Goal: Task Accomplishment & Management: Use online tool/utility

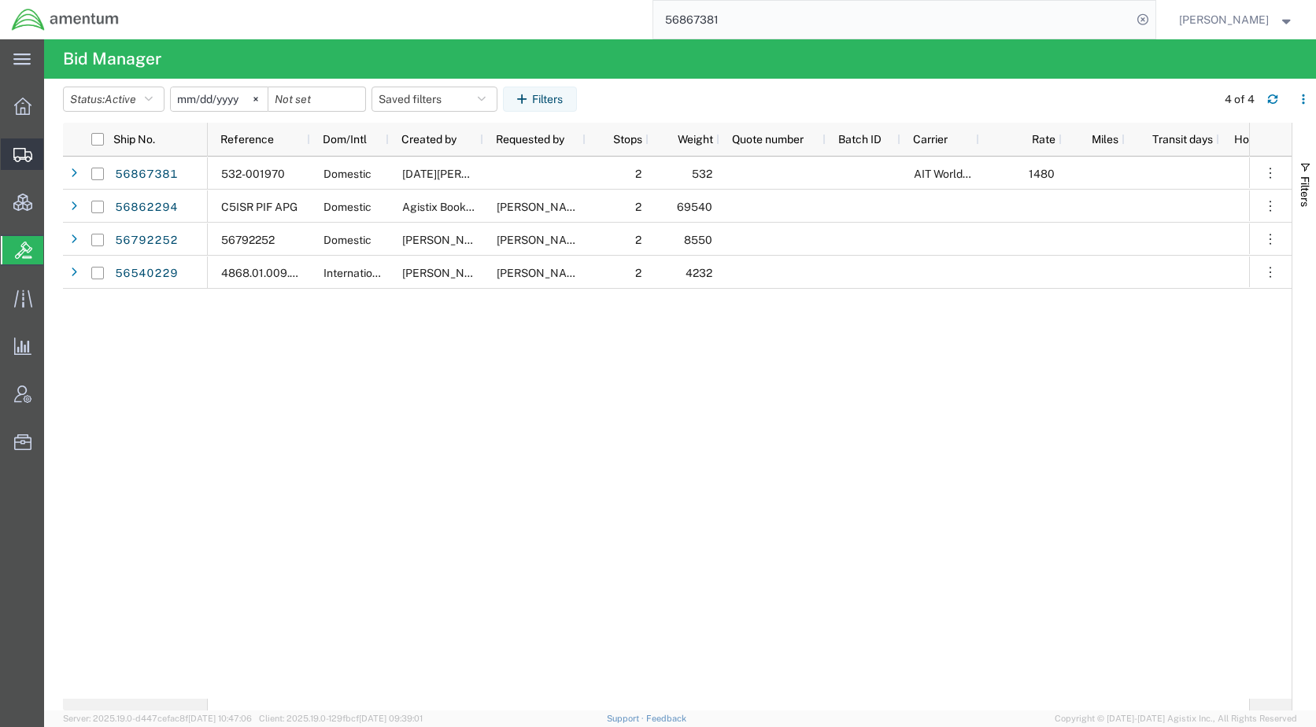
drag, startPoint x: 62, startPoint y: 160, endPoint x: 79, endPoint y: 169, distance: 19.0
click at [54, 160] on span "Shipments" at bounding box center [48, 154] width 11 height 31
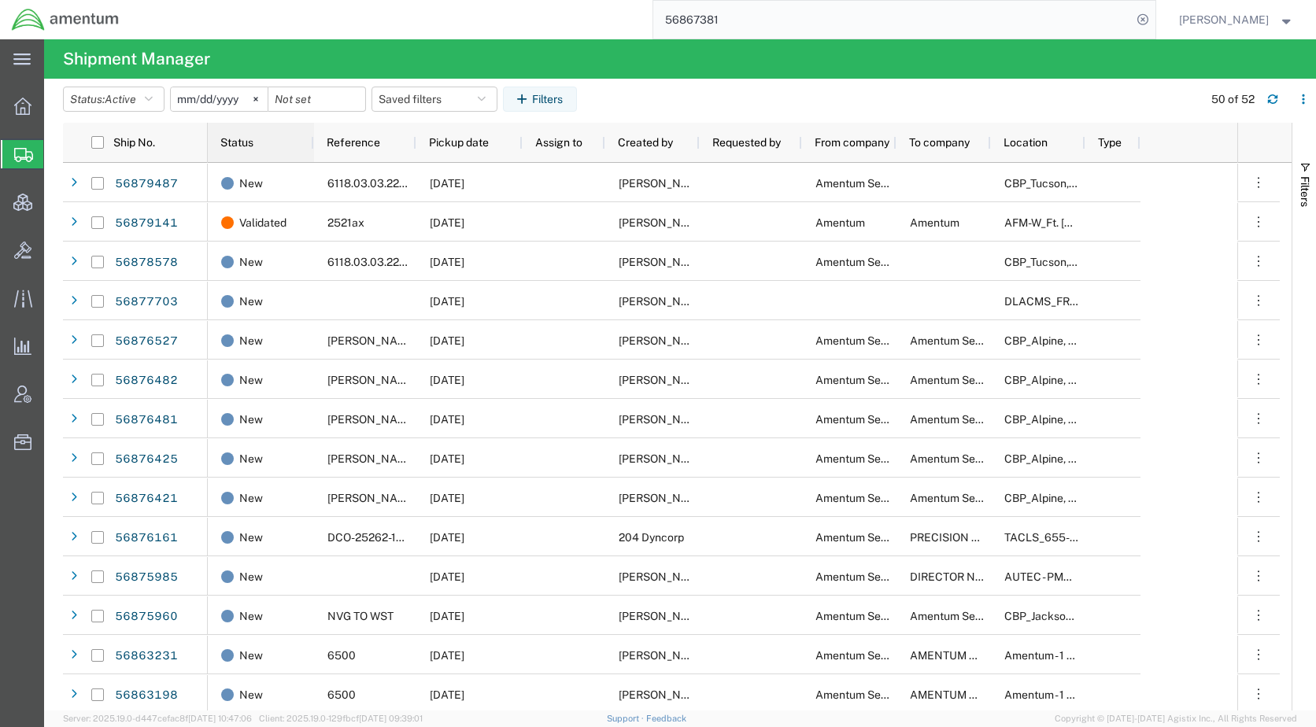
click at [253, 142] on span "Status" at bounding box center [236, 142] width 33 height 13
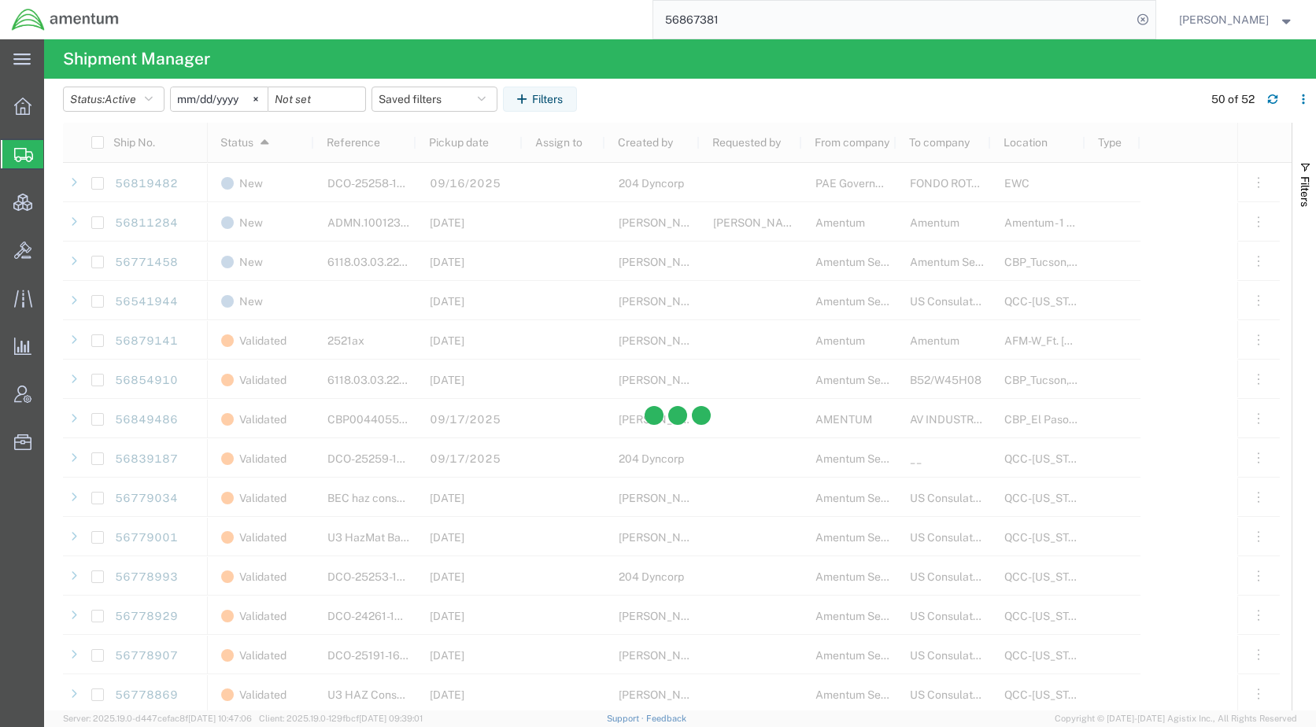
scroll to position [1391, 0]
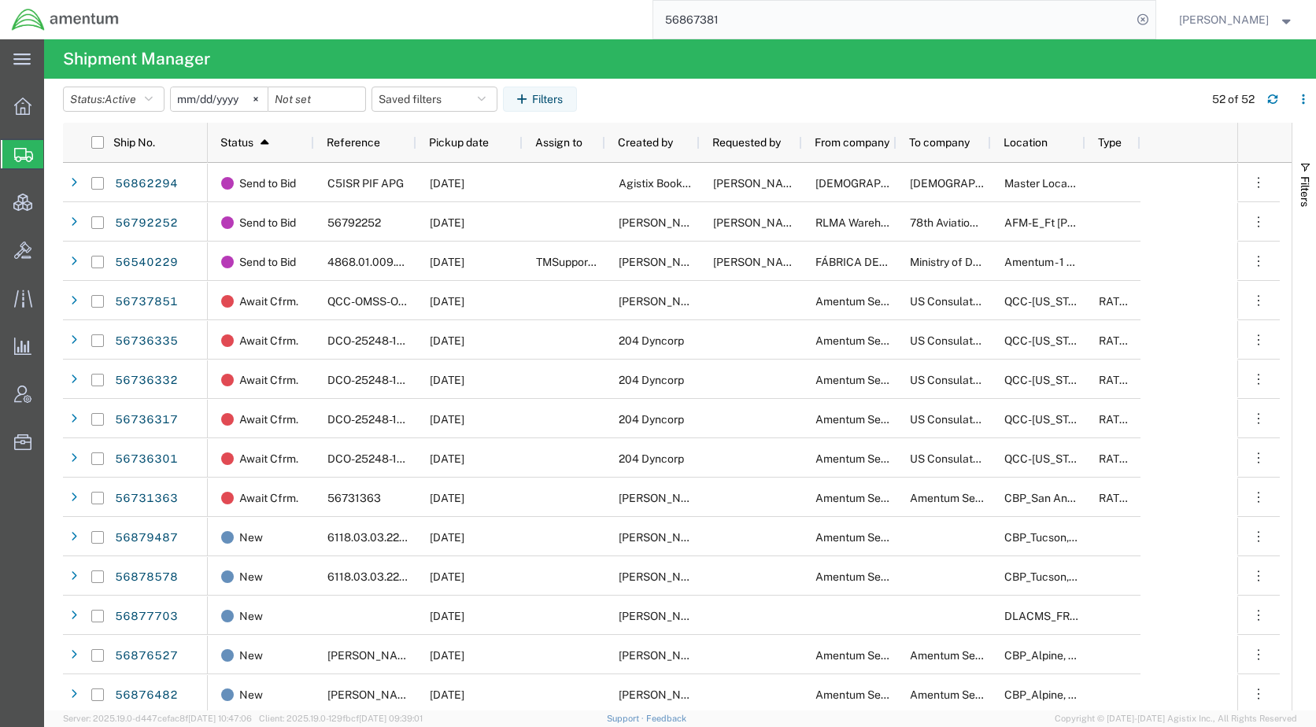
click at [944, 106] on agx-table-filter-chips "Status: Active Active All Approved Booked Canceled Delivered Denied New On Hold…" at bounding box center [629, 105] width 1132 height 36
click at [833, 85] on header "Status: Active Active All Approved Booked Canceled Delivered Denied New On Hold…" at bounding box center [689, 101] width 1253 height 44
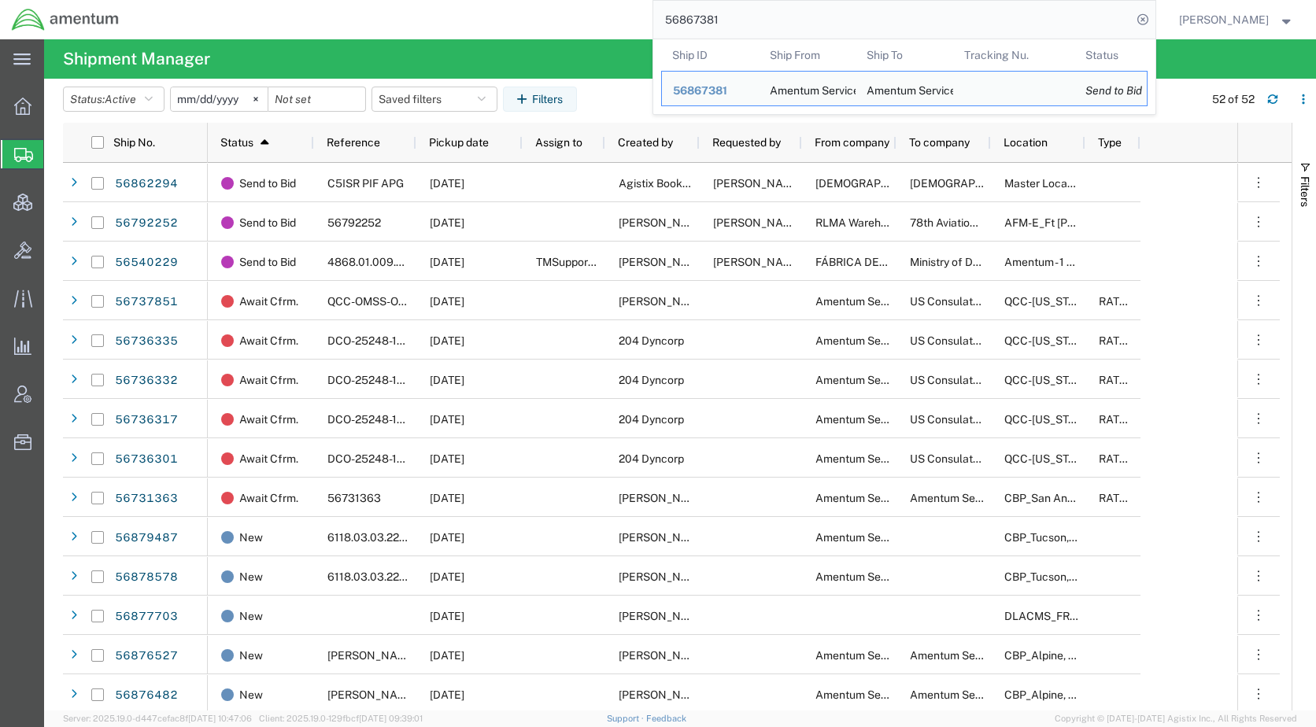
drag, startPoint x: 828, startPoint y: 20, endPoint x: 684, endPoint y: 25, distance: 144.1
click at [684, 25] on input "56867381" at bounding box center [892, 20] width 478 height 38
paste input "734325"
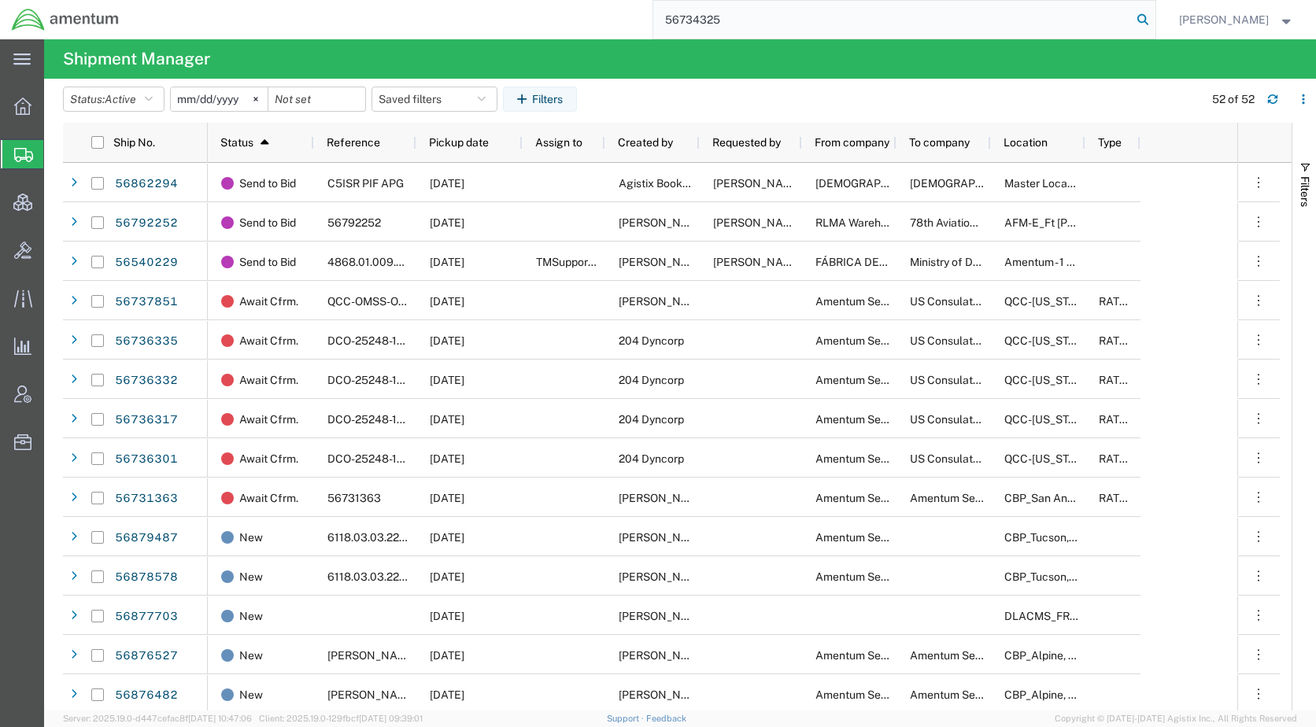
type input "56734325"
click at [1154, 21] on icon at bounding box center [1143, 20] width 22 height 22
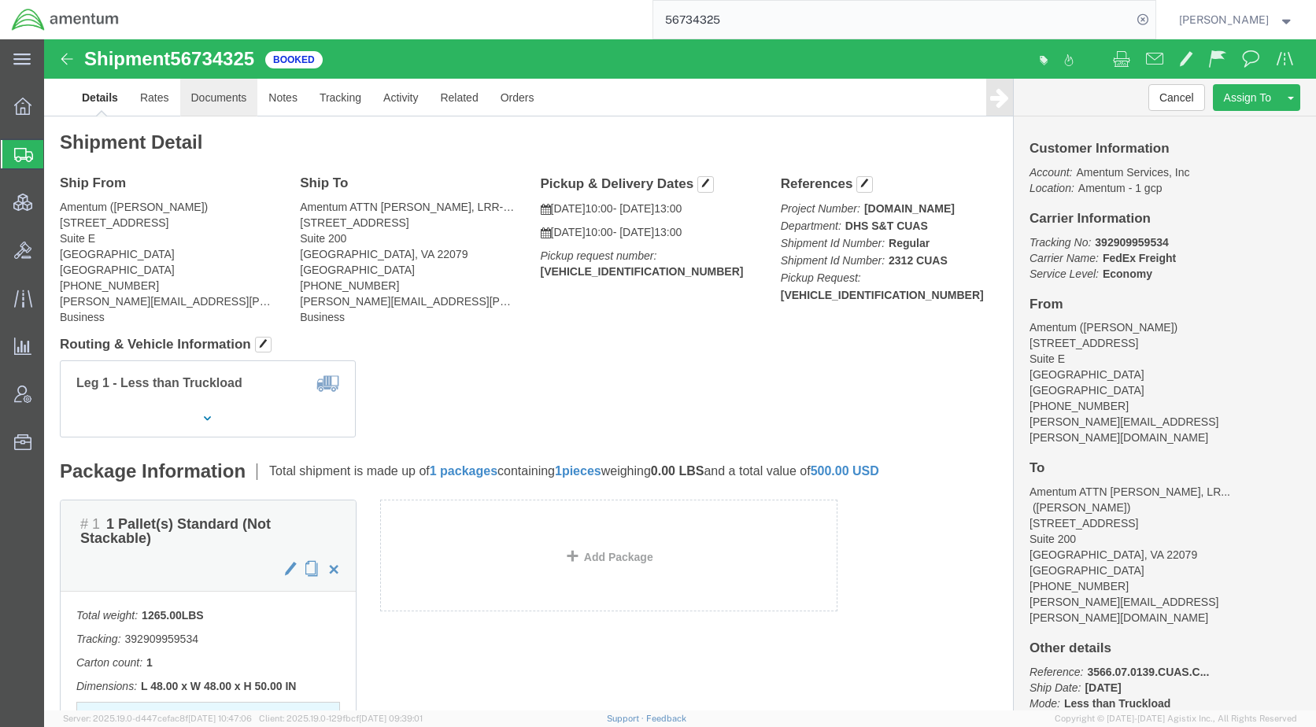
click link "Documents"
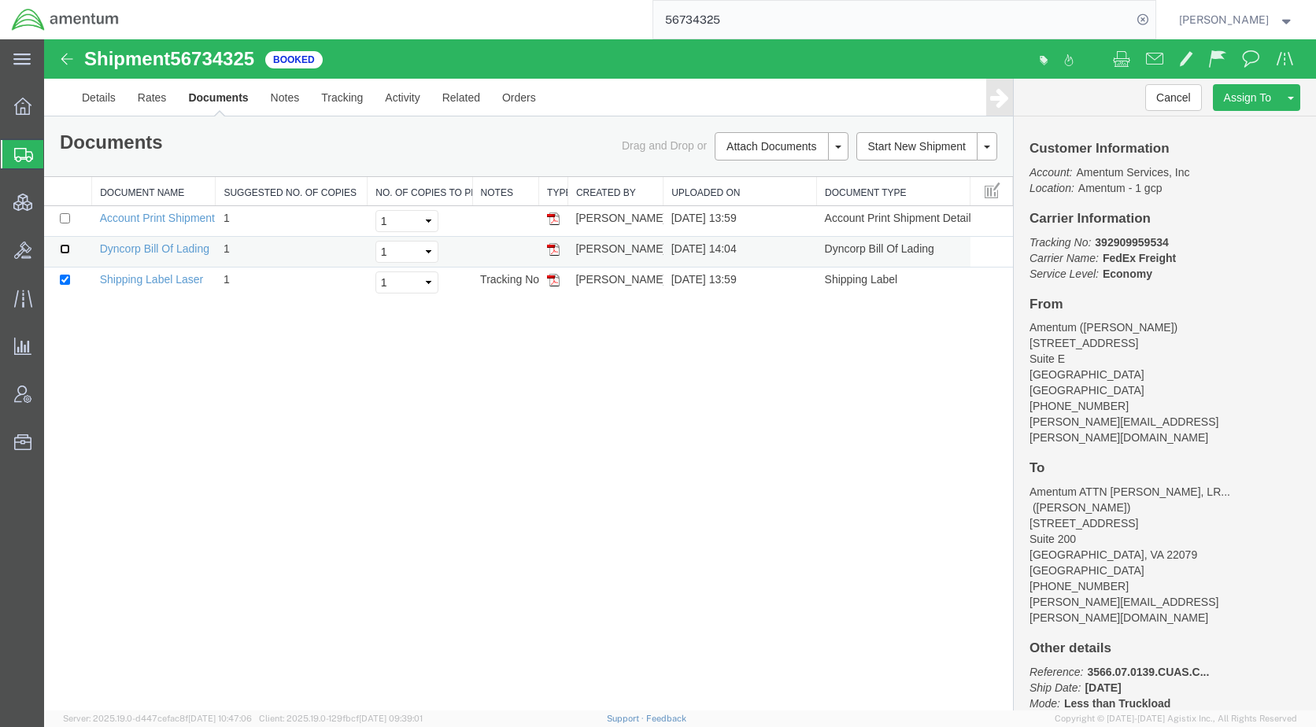
click at [62, 248] on input "checkbox" at bounding box center [65, 249] width 10 height 10
checkbox input "true"
click at [65, 281] on input "checkbox" at bounding box center [65, 280] width 10 height 10
checkbox input "false"
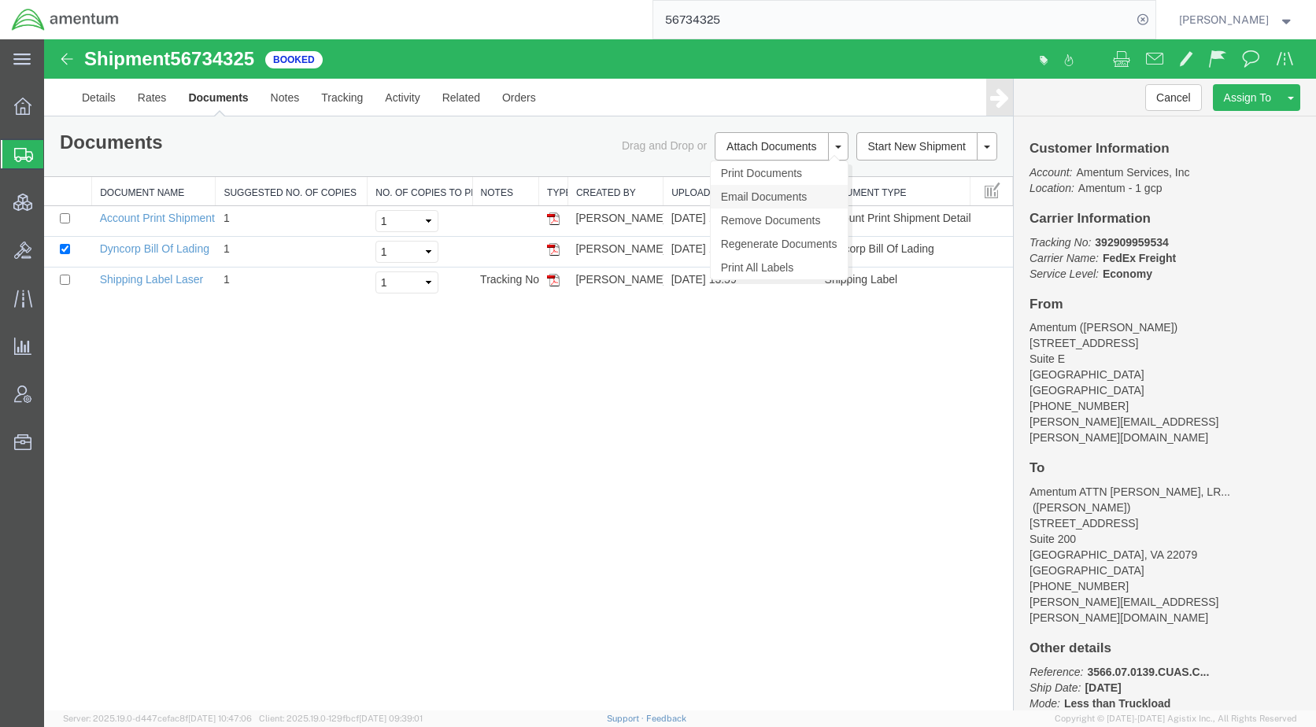
click at [778, 194] on link "Email Documents" at bounding box center [779, 197] width 137 height 24
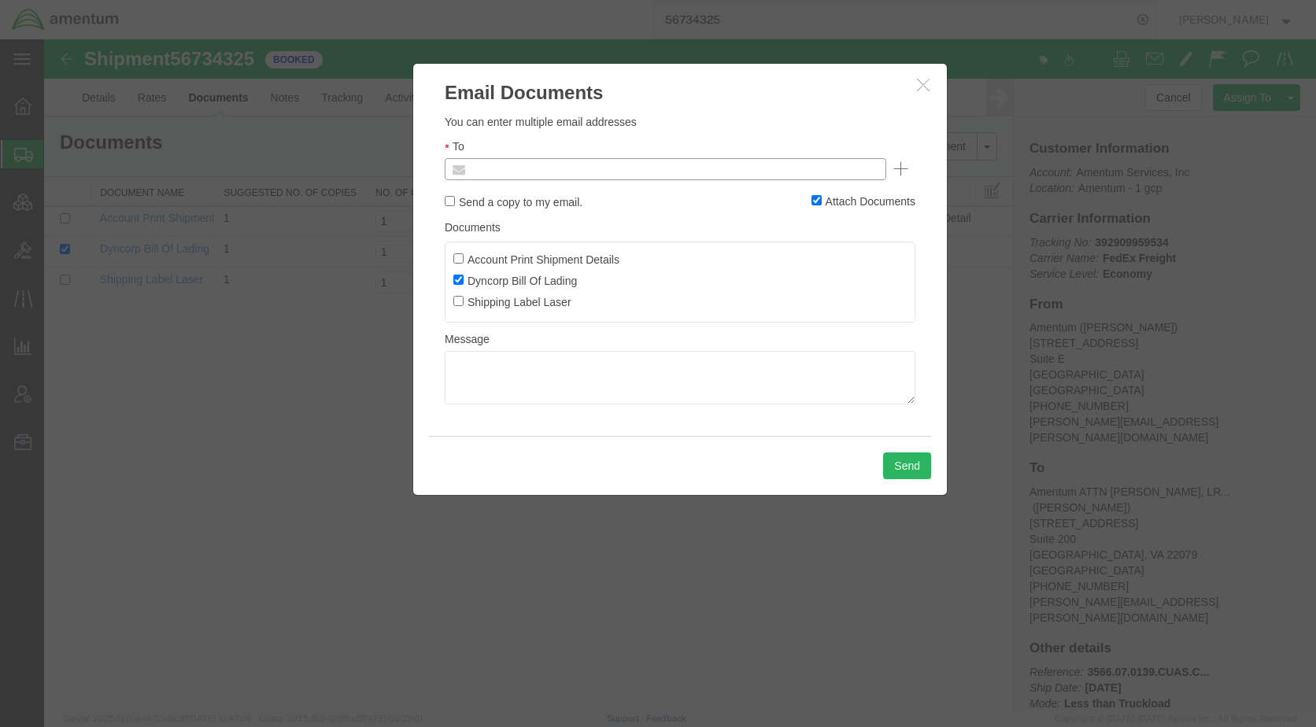
click at [637, 172] on input "text" at bounding box center [559, 169] width 184 height 20
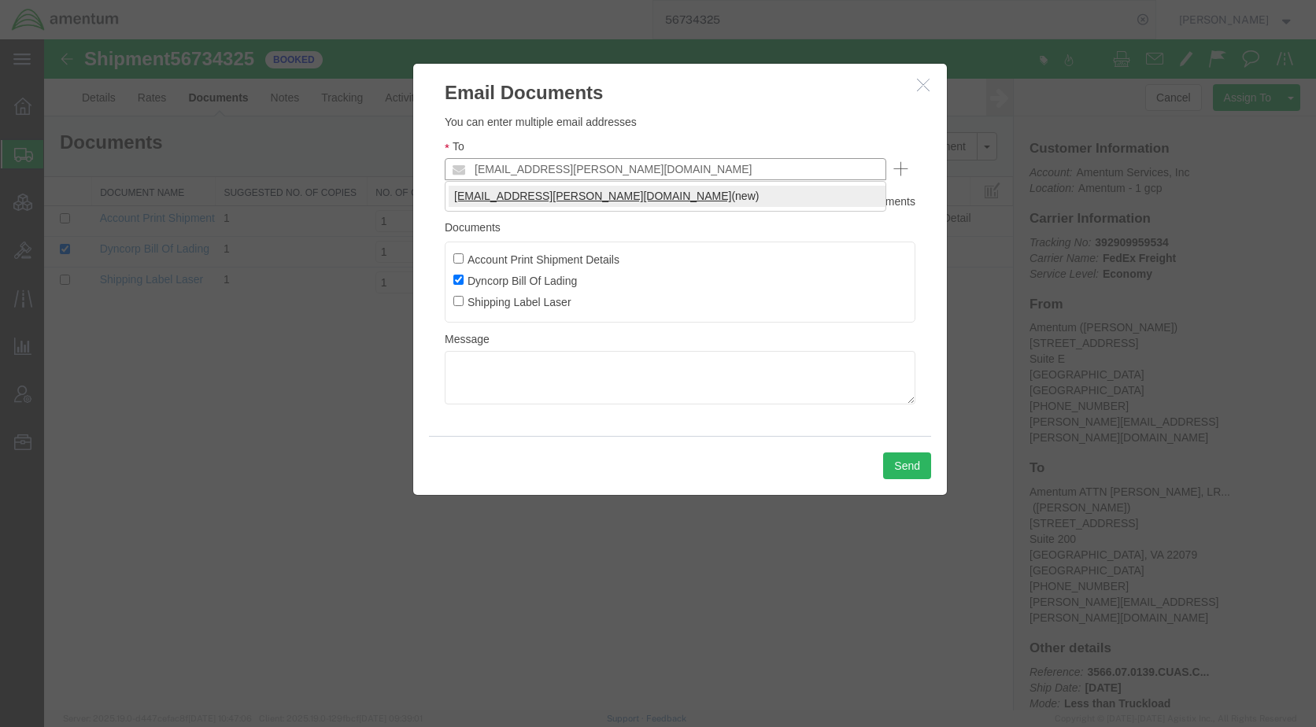
type input "[EMAIL_ADDRESS][PERSON_NAME][DOMAIN_NAME]"
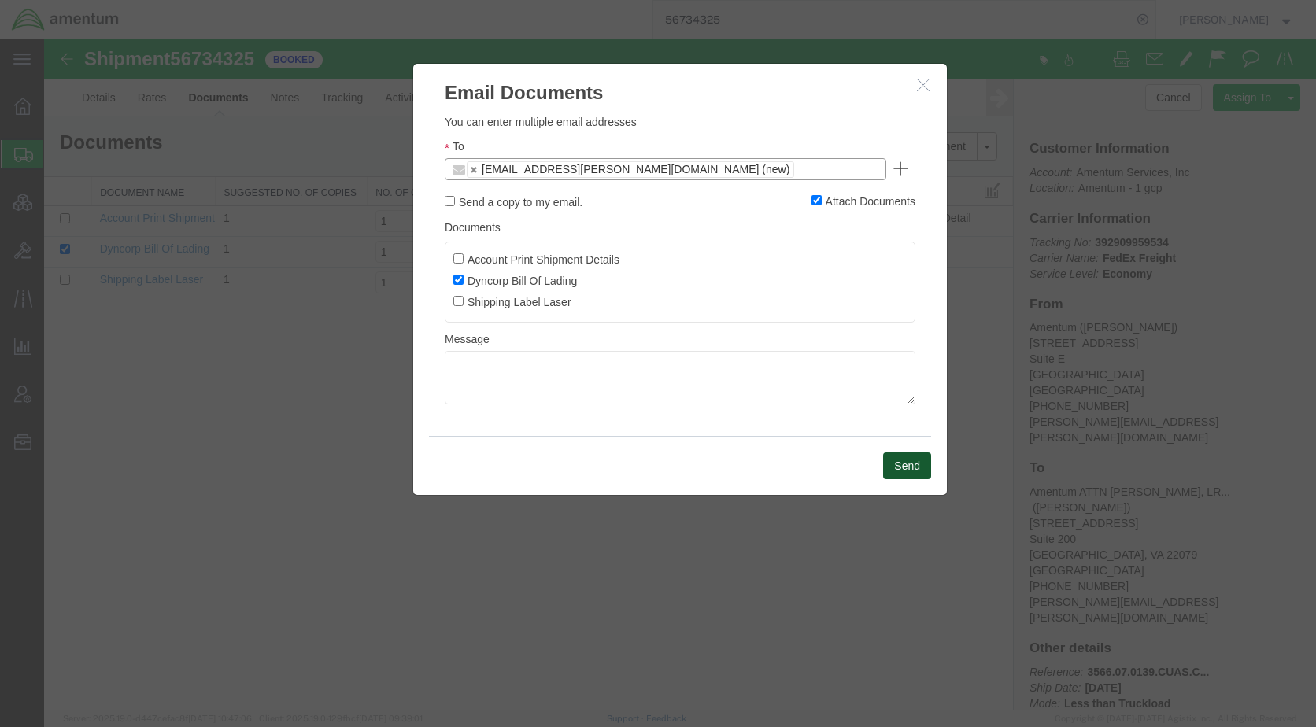
click at [902, 463] on button "Send" at bounding box center [907, 466] width 48 height 27
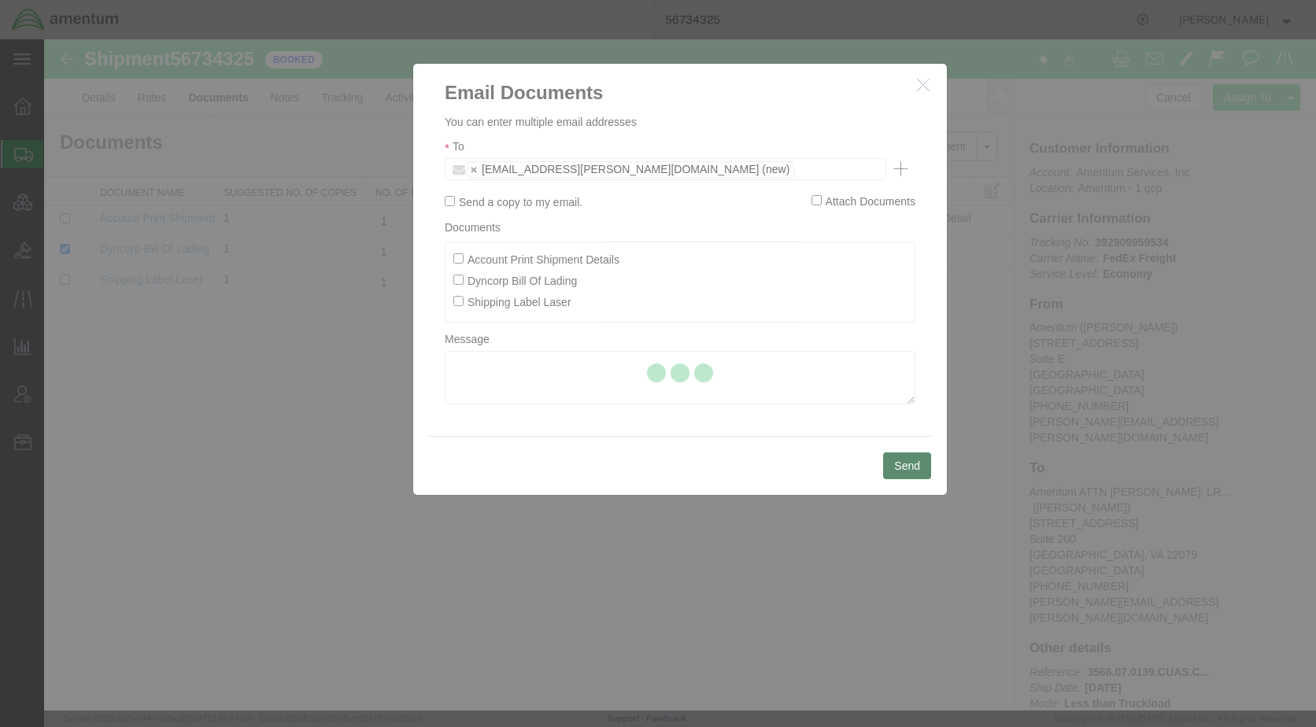
checkbox input "false"
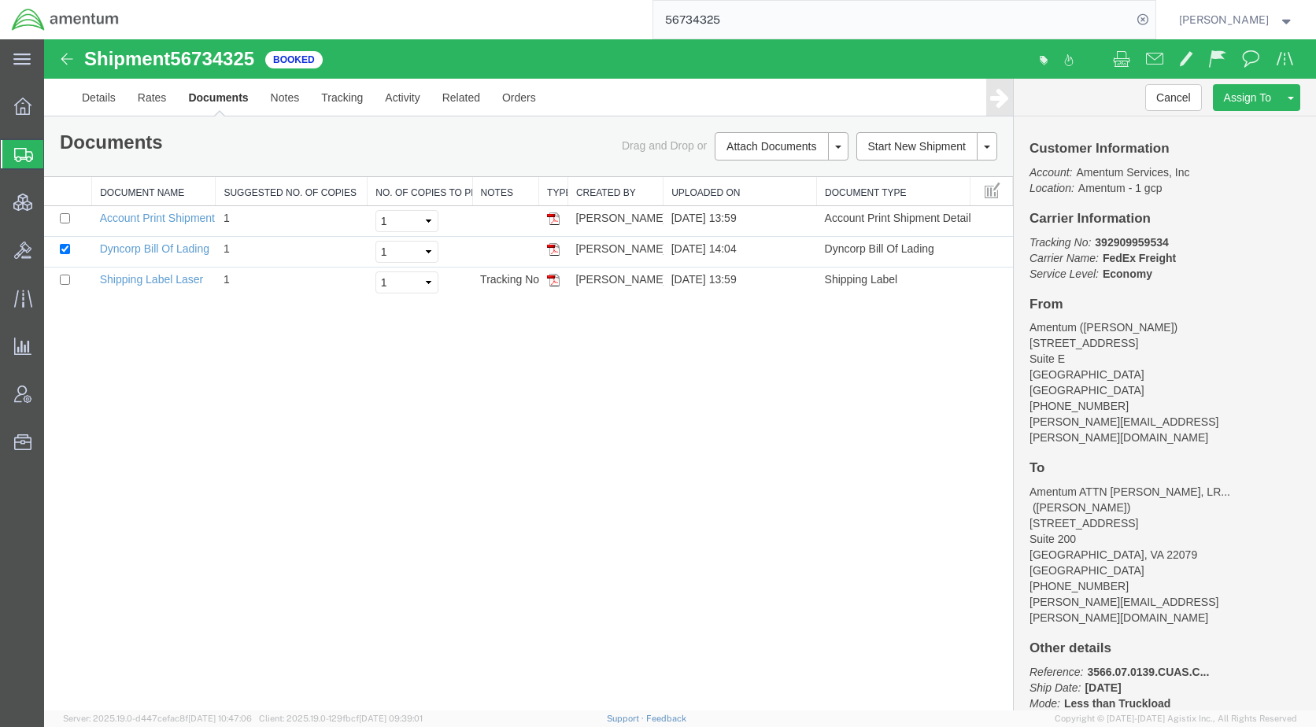
click at [56, 146] on span "Shipments" at bounding box center [49, 154] width 13 height 31
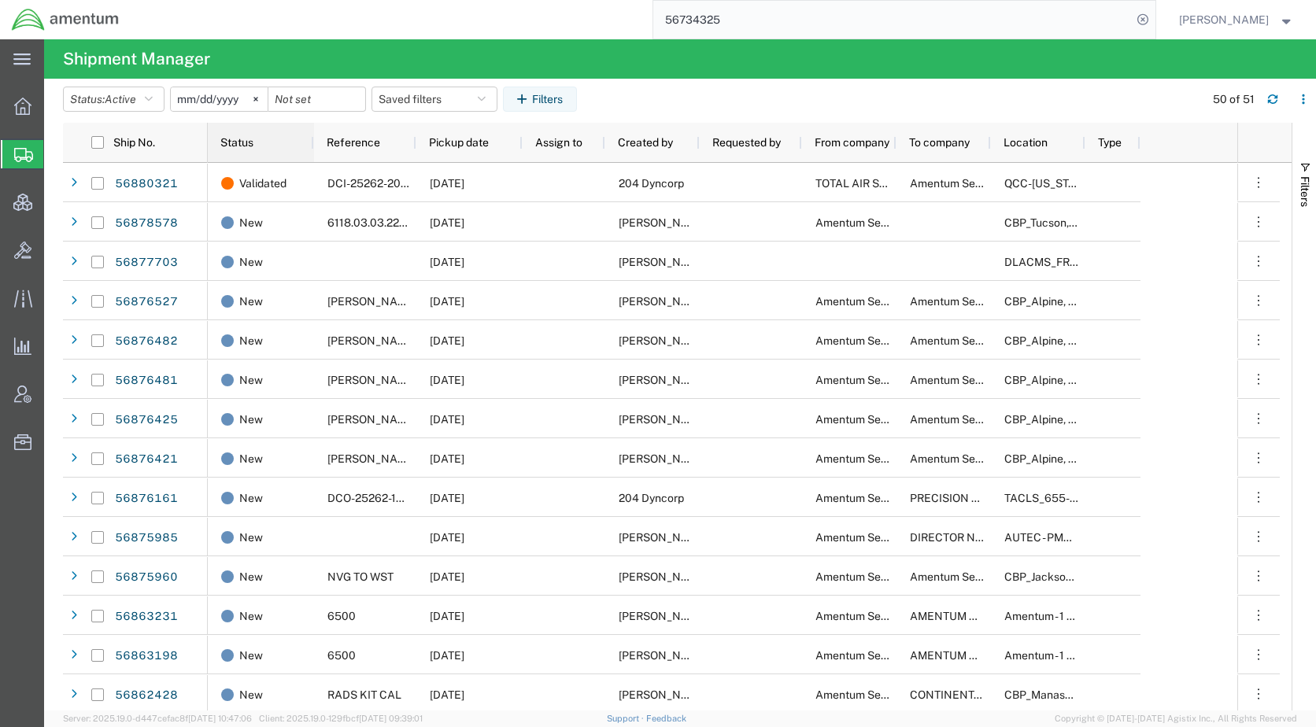
click at [253, 145] on span "Status" at bounding box center [236, 142] width 33 height 13
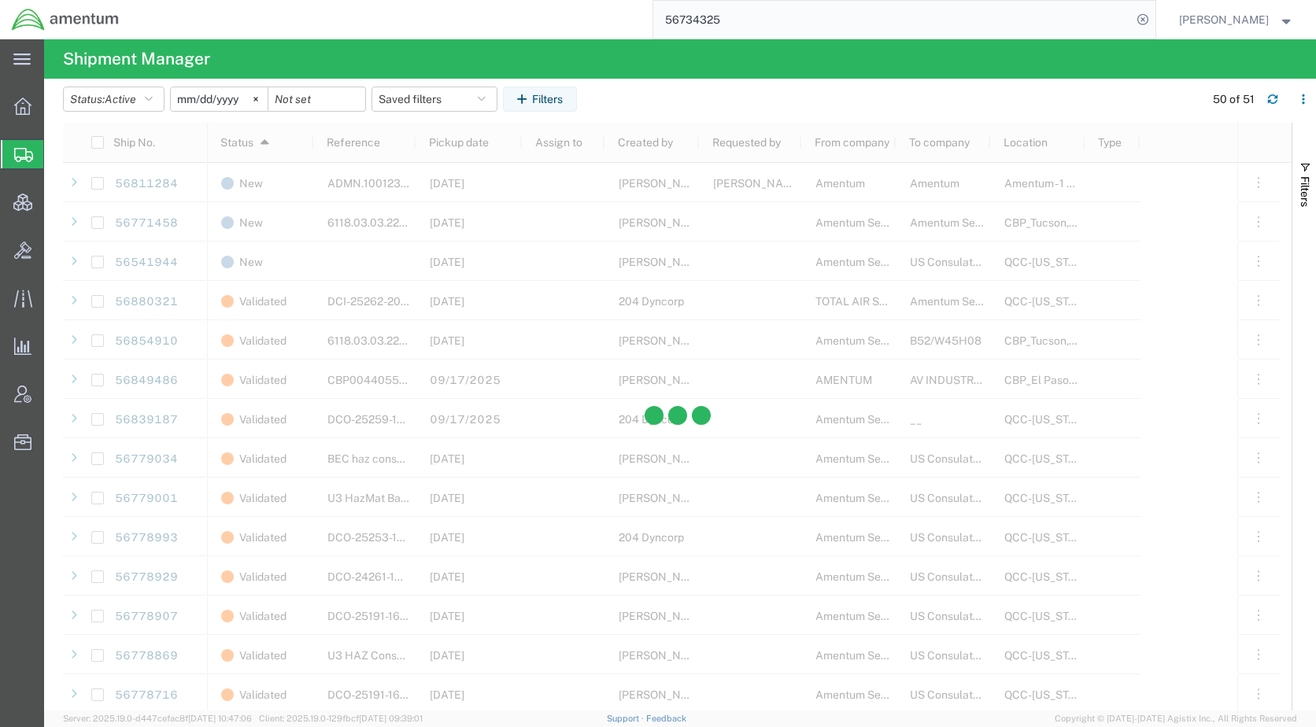
scroll to position [1338, 0]
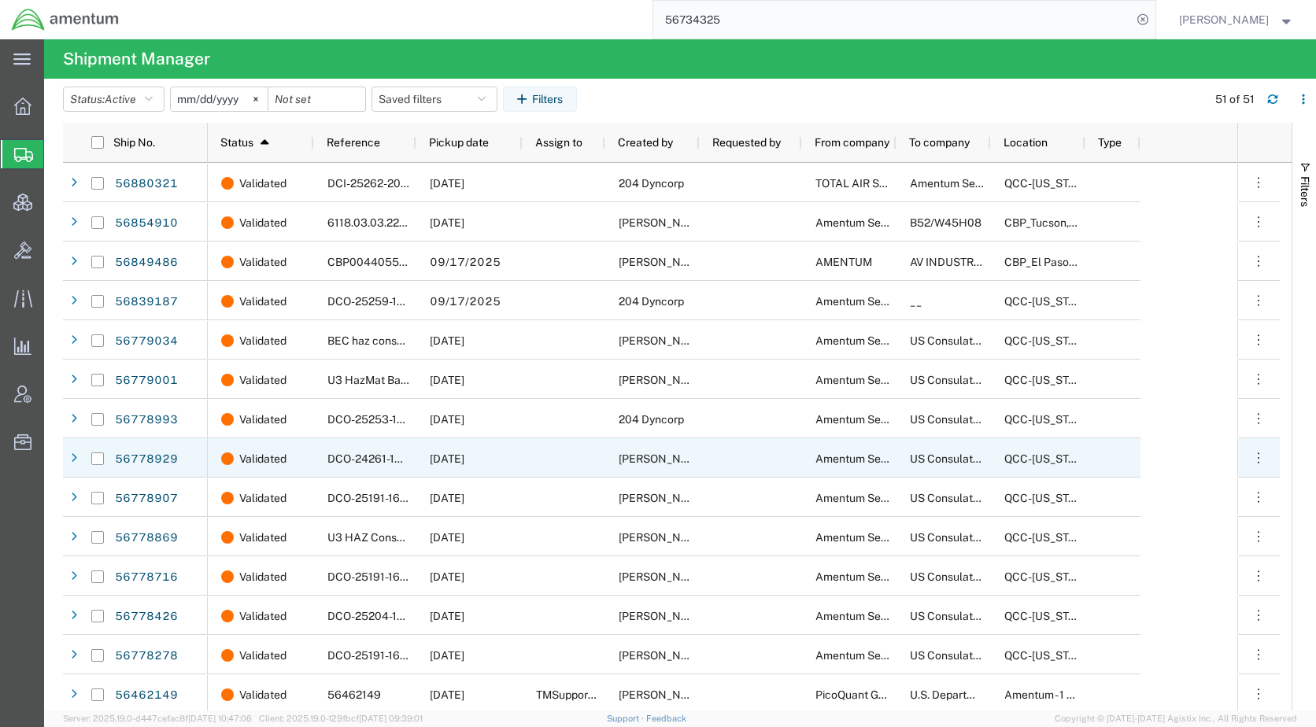
scroll to position [1459, 0]
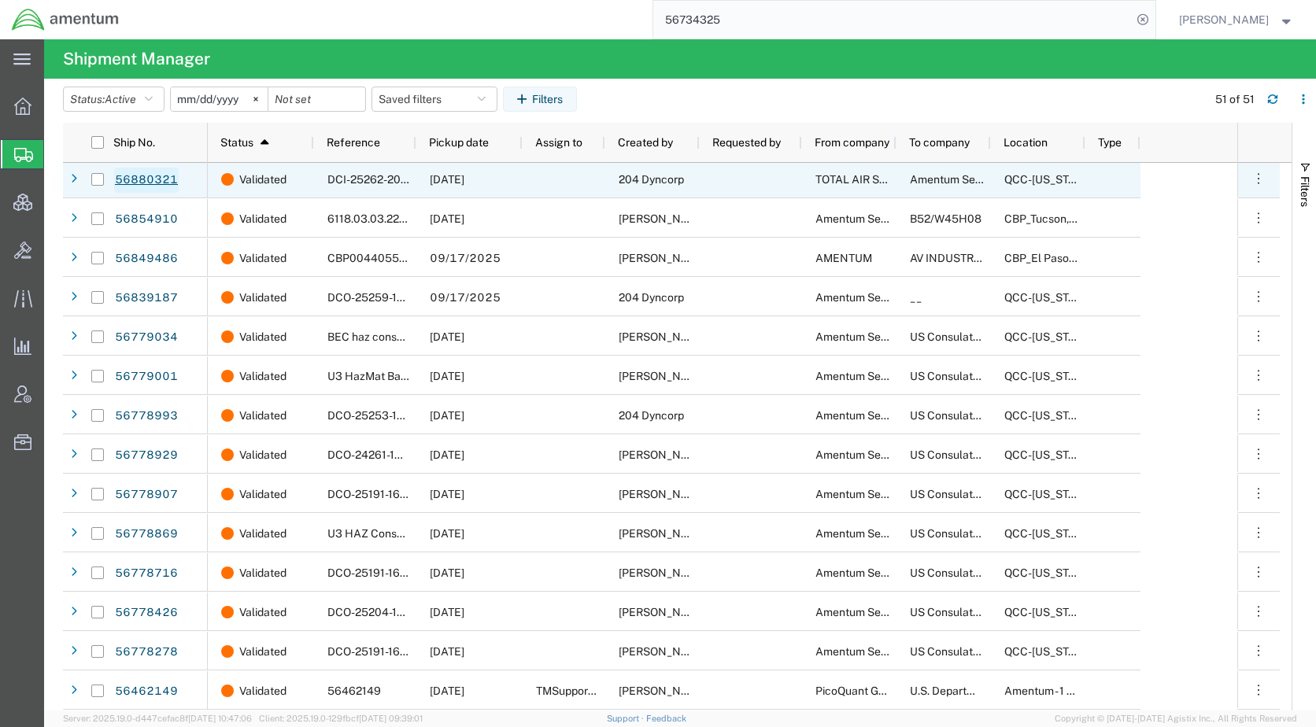
click at [150, 171] on link "56880321" at bounding box center [146, 180] width 65 height 25
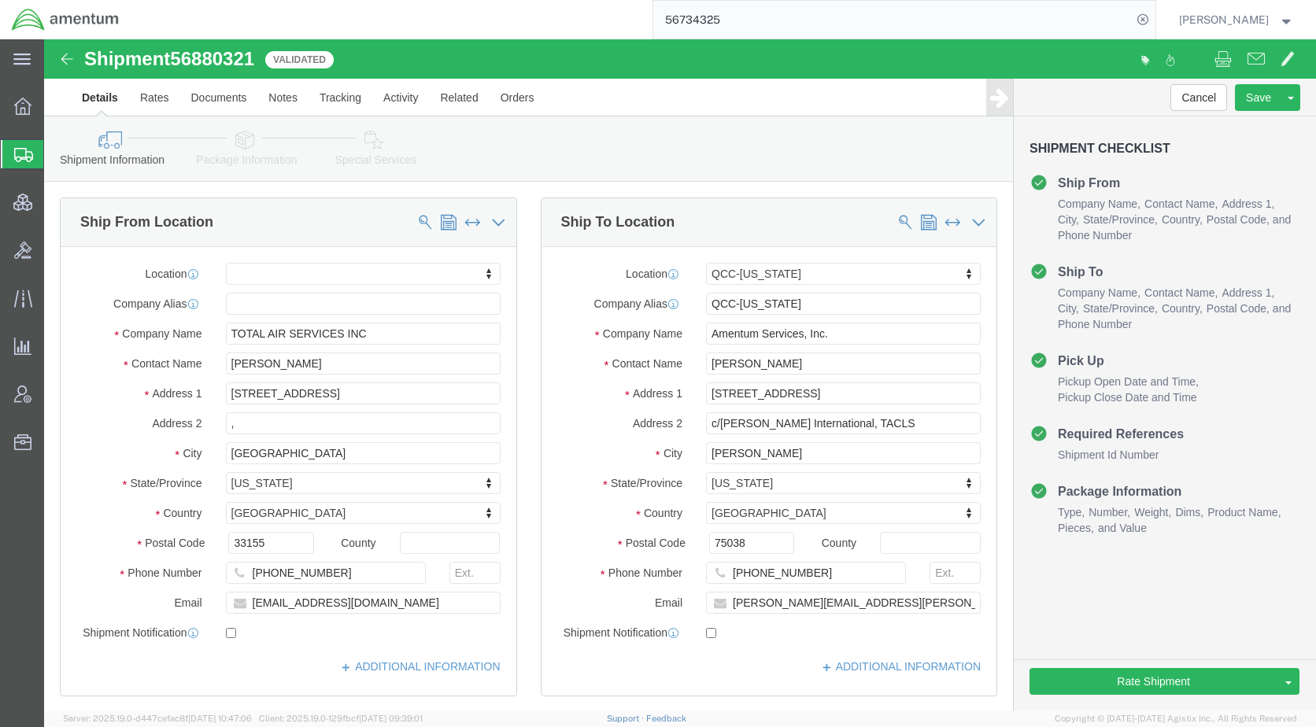
select select
select select "42668"
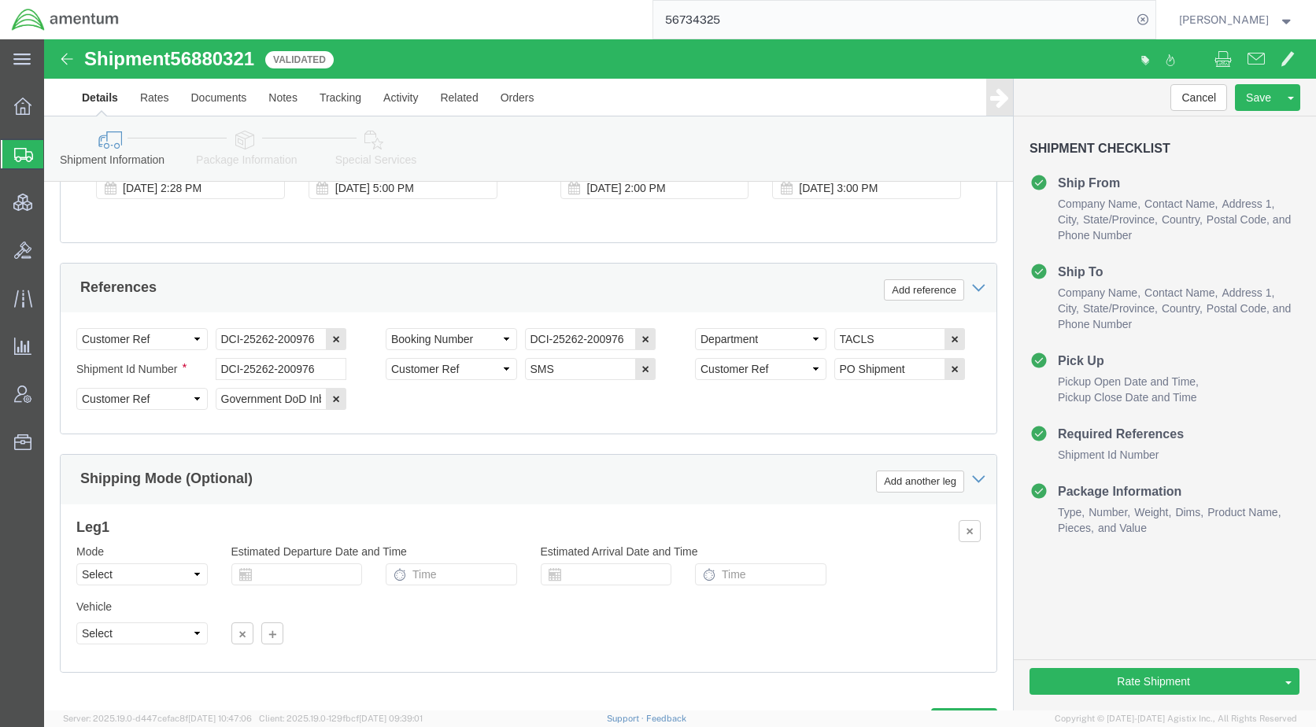
scroll to position [1007, 0]
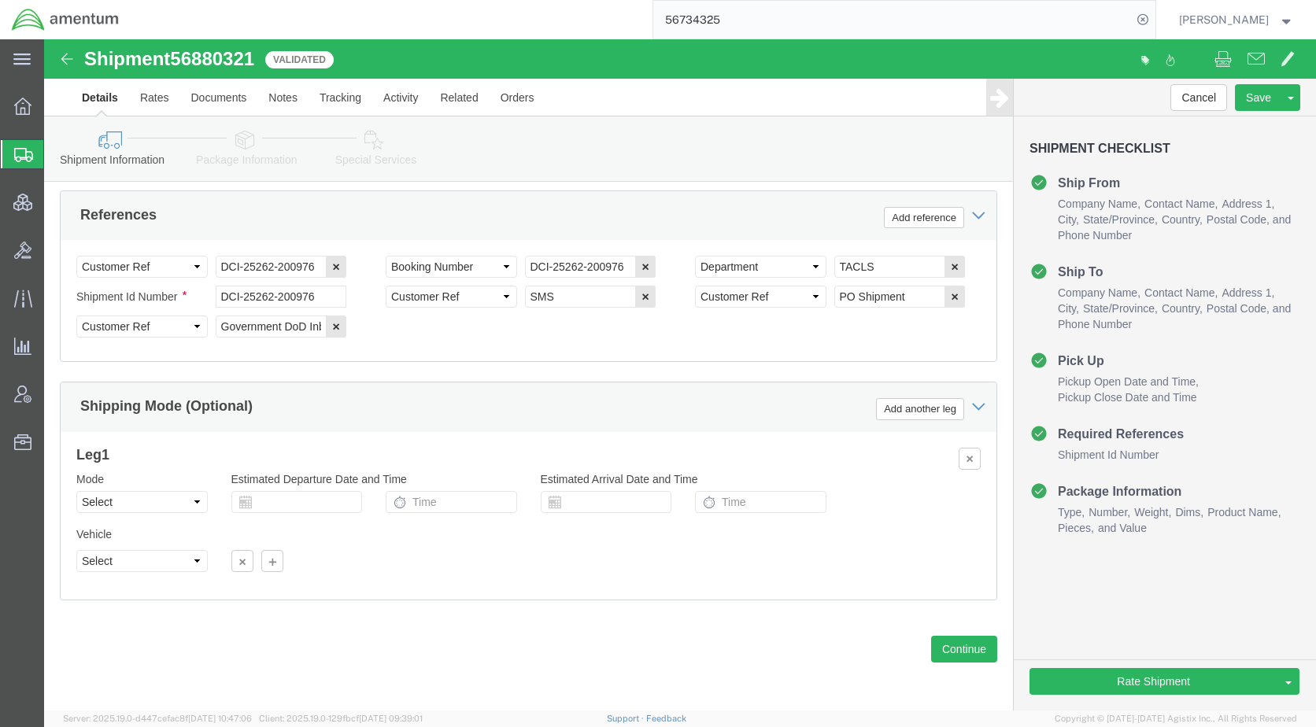
click icon
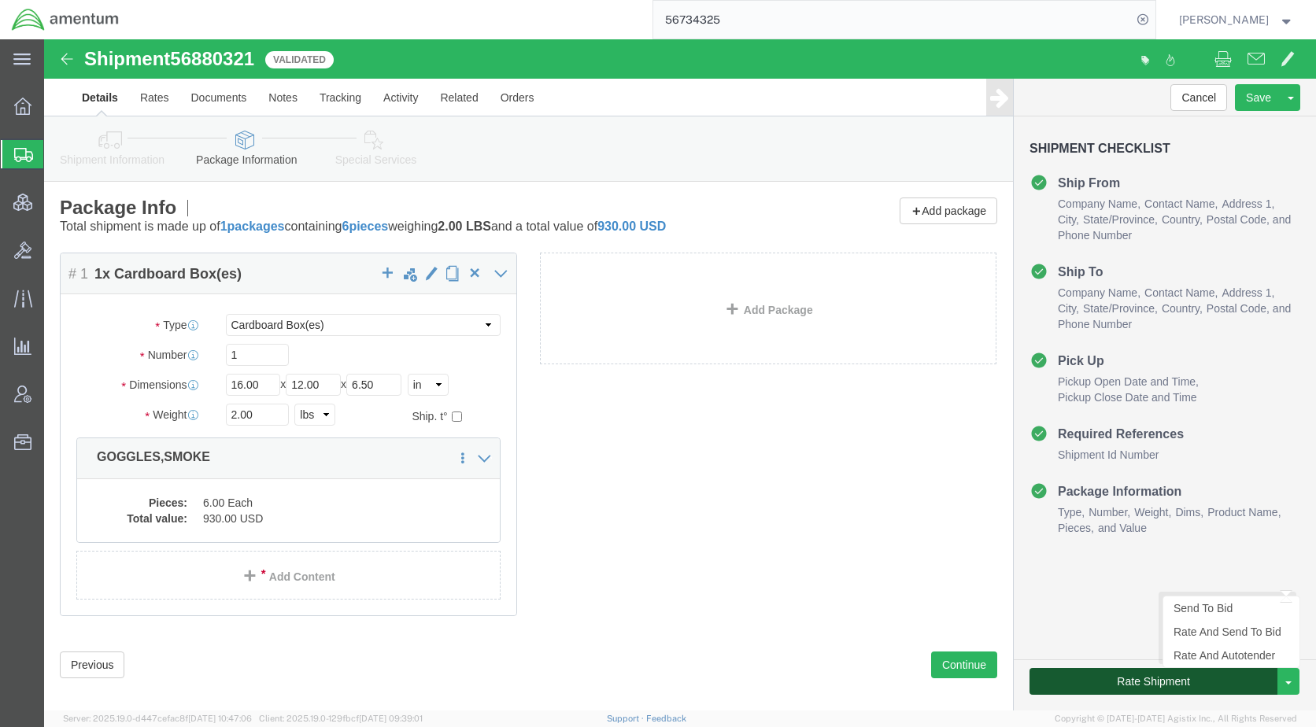
click button "Rate Shipment"
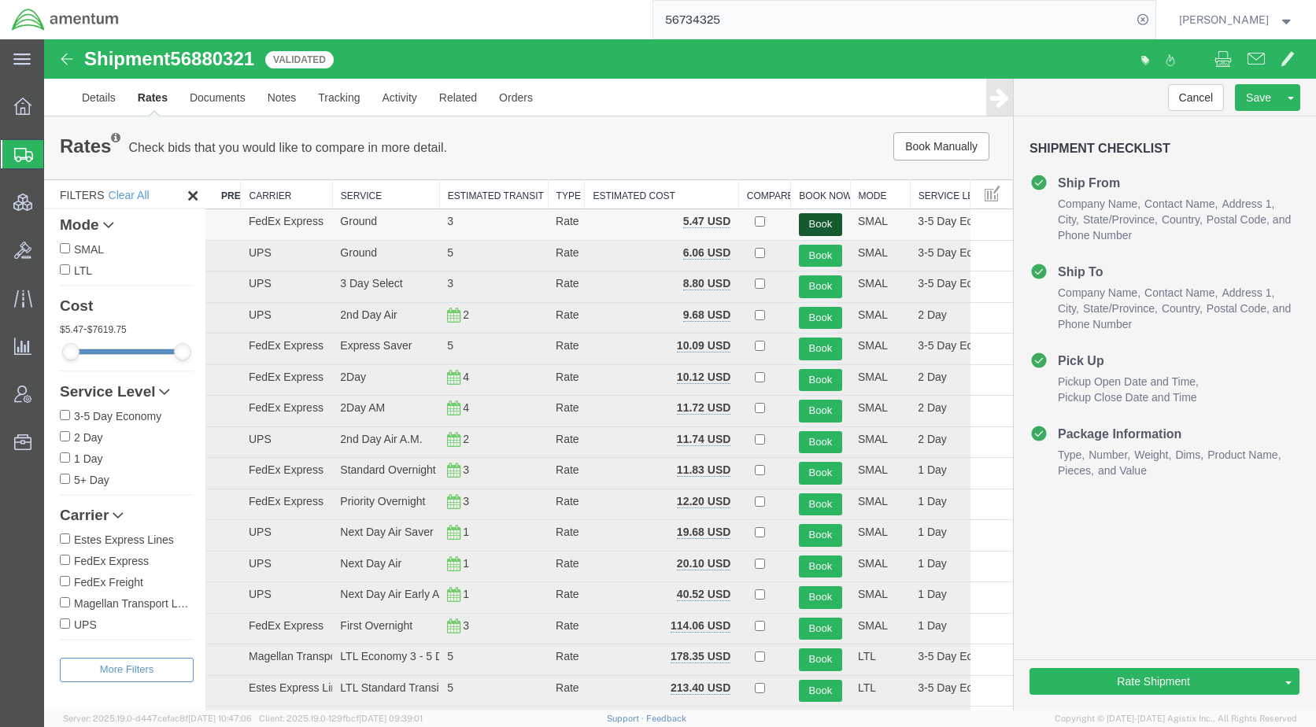
click at [800, 225] on button "Book" at bounding box center [820, 224] width 43 height 23
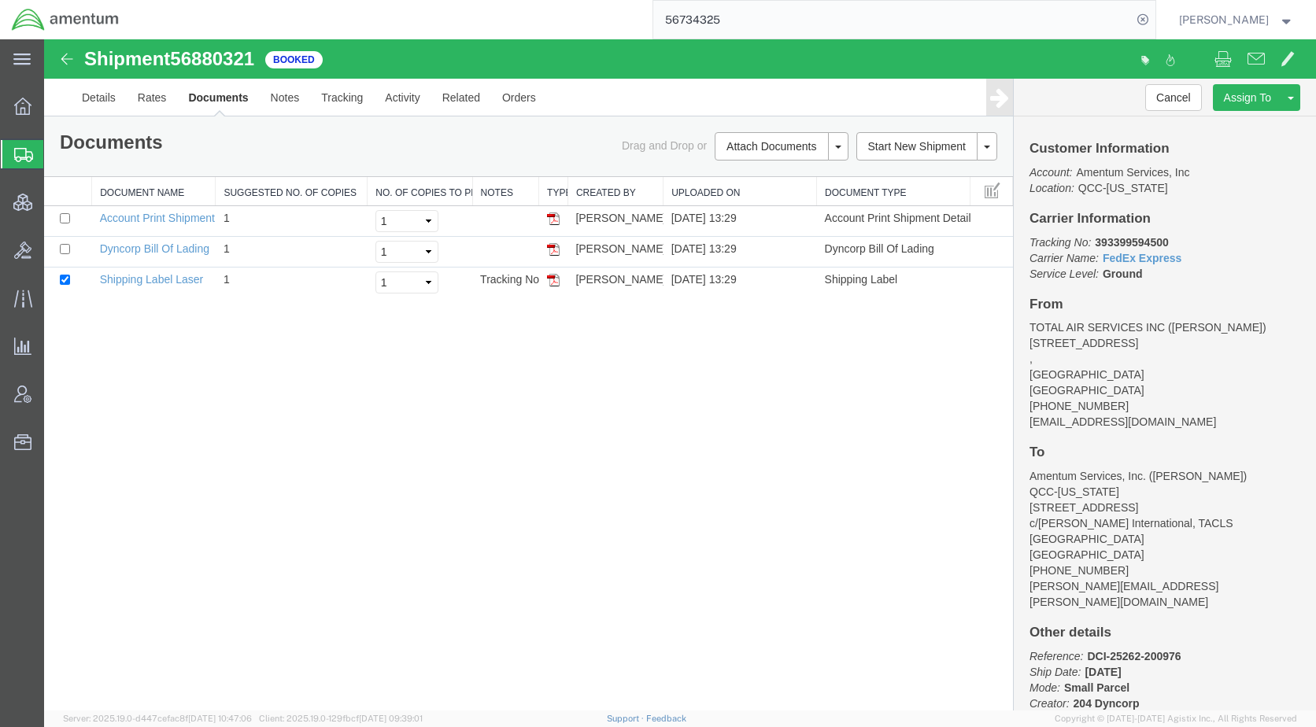
click at [33, 157] on div at bounding box center [23, 154] width 44 height 28
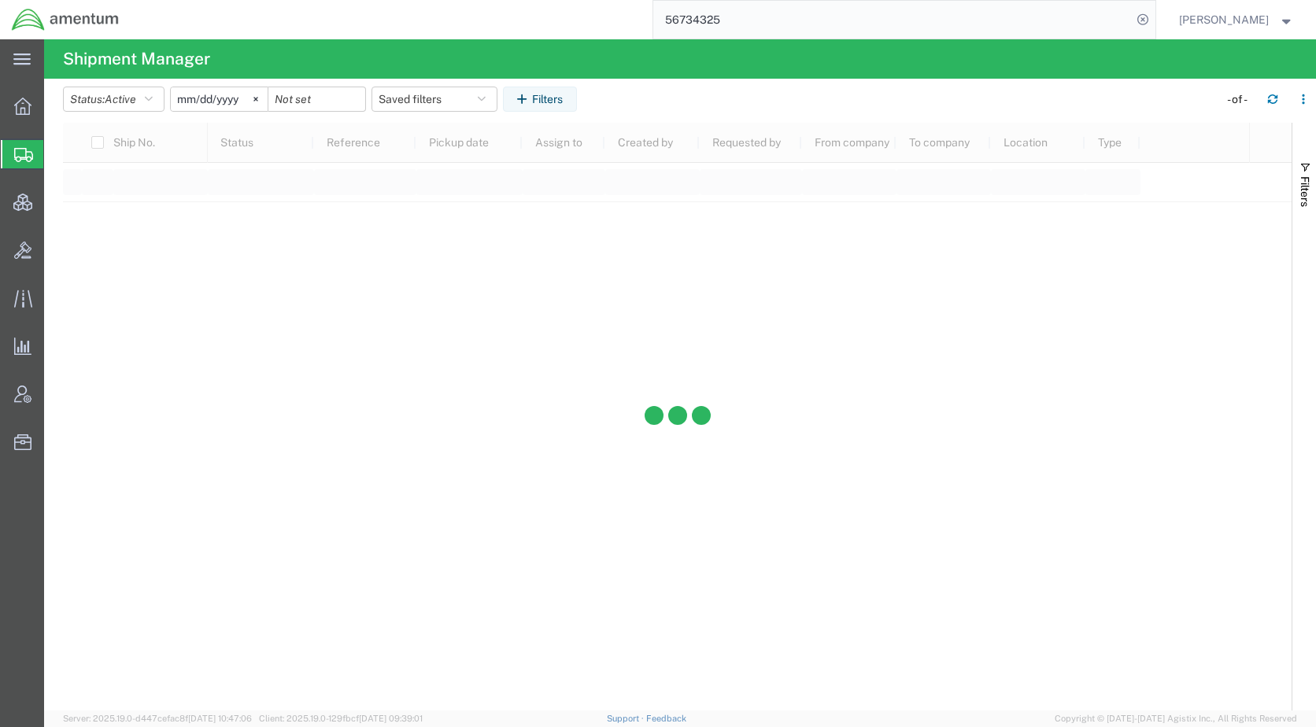
click at [56, 150] on span "Shipments" at bounding box center [49, 154] width 13 height 31
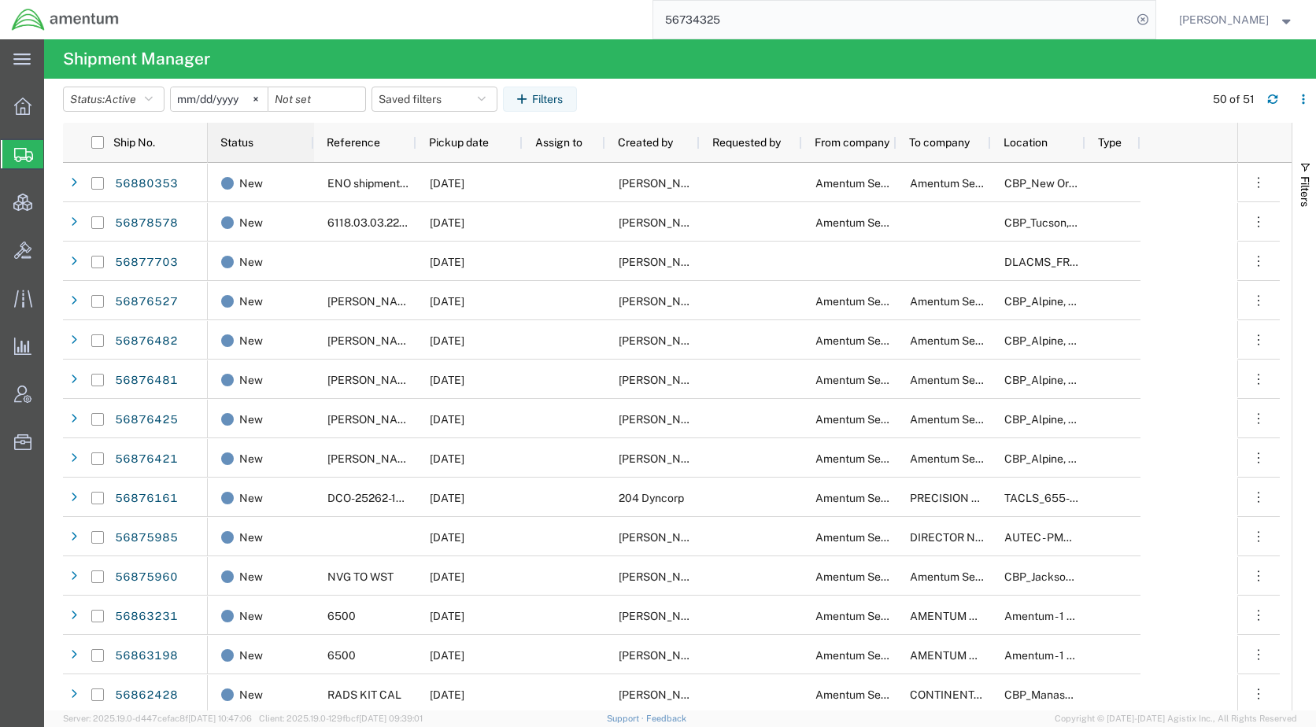
click at [229, 142] on span "Status" at bounding box center [236, 142] width 33 height 13
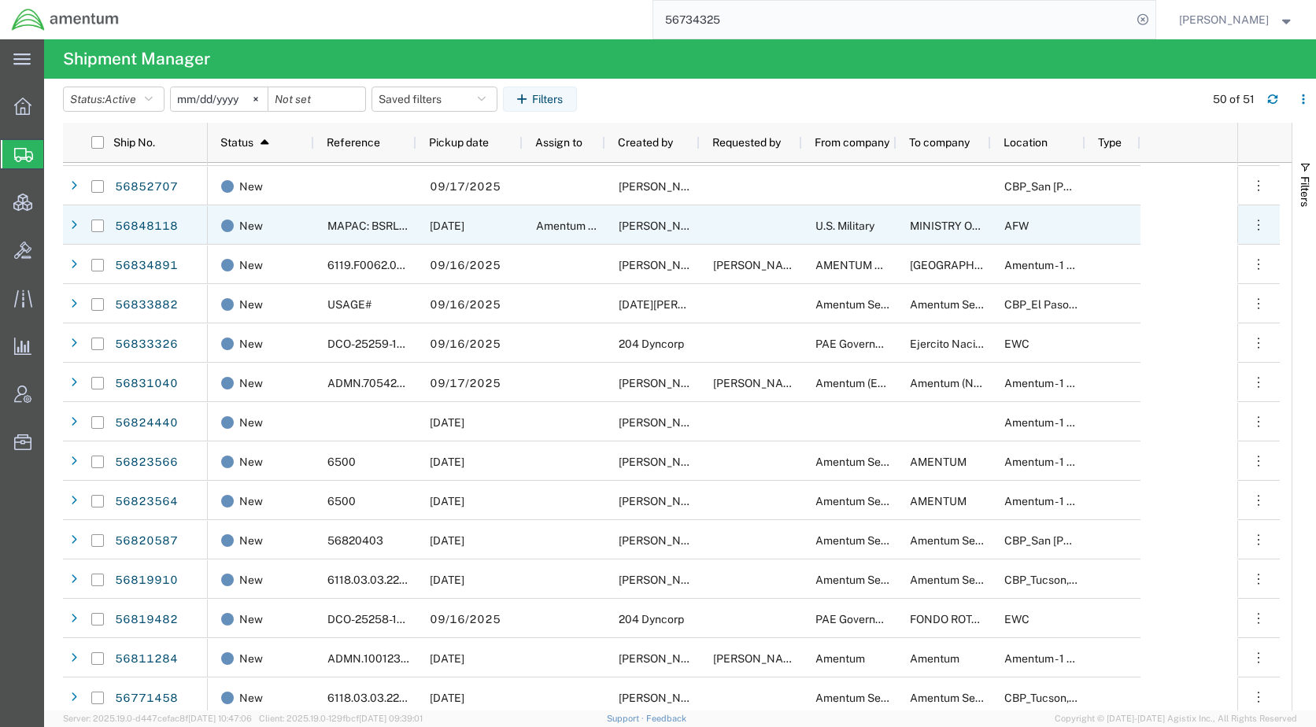
scroll to position [1338, 0]
